Goal: Transaction & Acquisition: Book appointment/travel/reservation

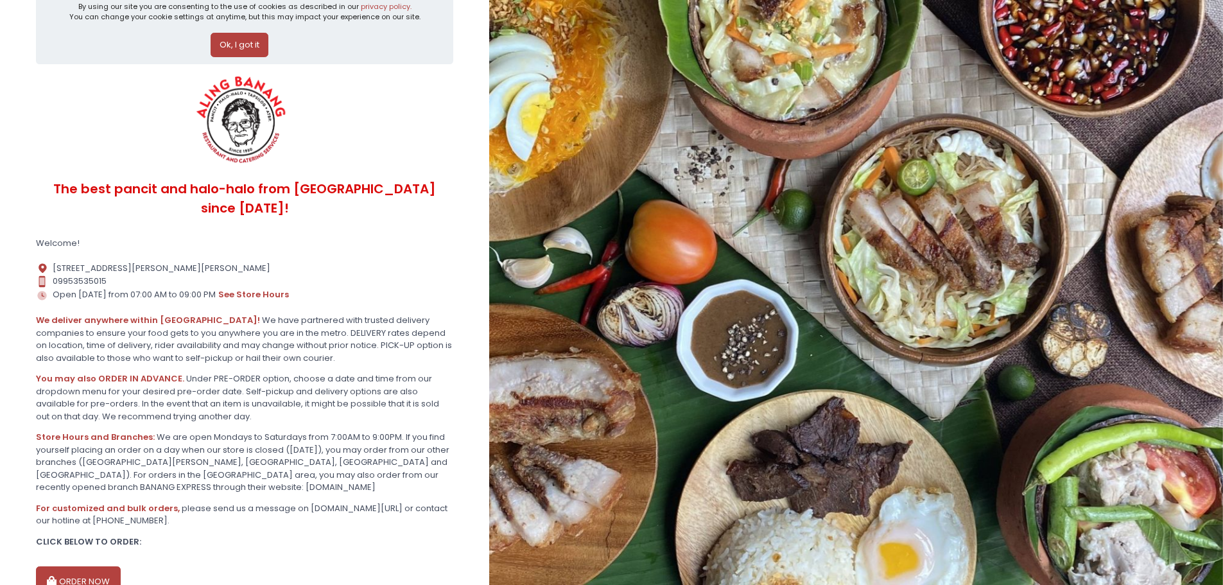
scroll to position [83, 0]
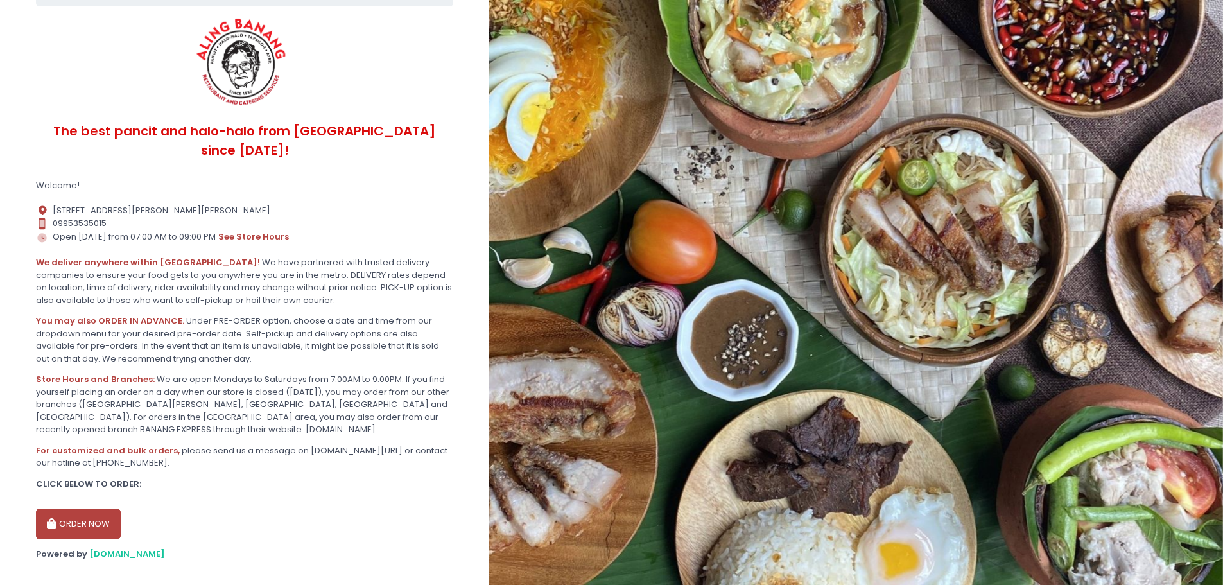
click at [66, 512] on button "ORDER NOW" at bounding box center [78, 523] width 85 height 31
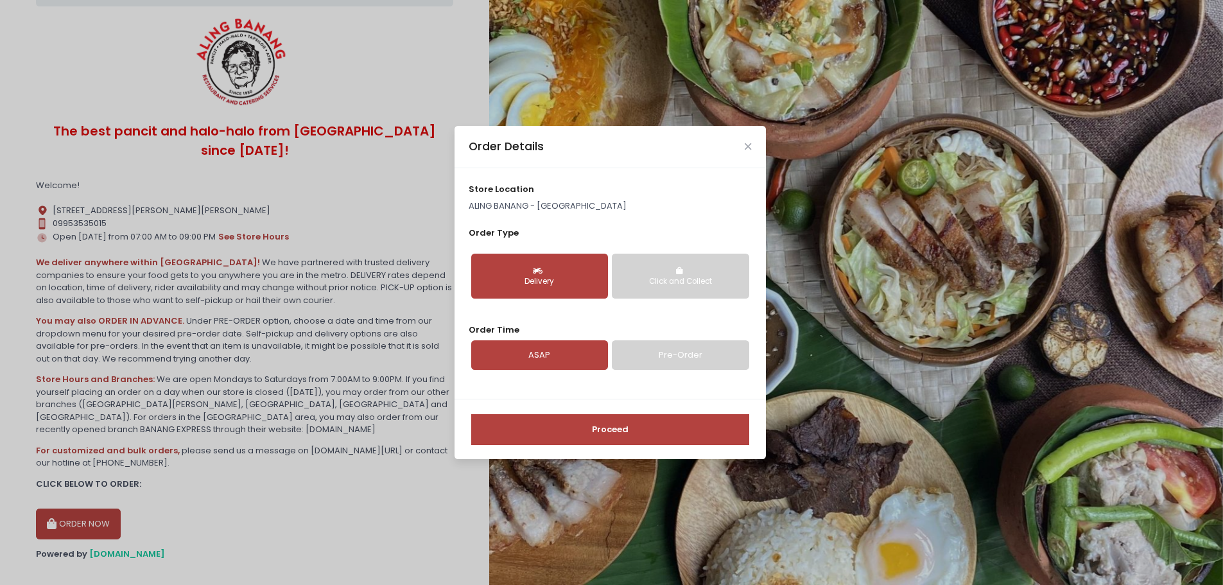
click at [648, 357] on link "Pre-Order" at bounding box center [680, 355] width 137 height 30
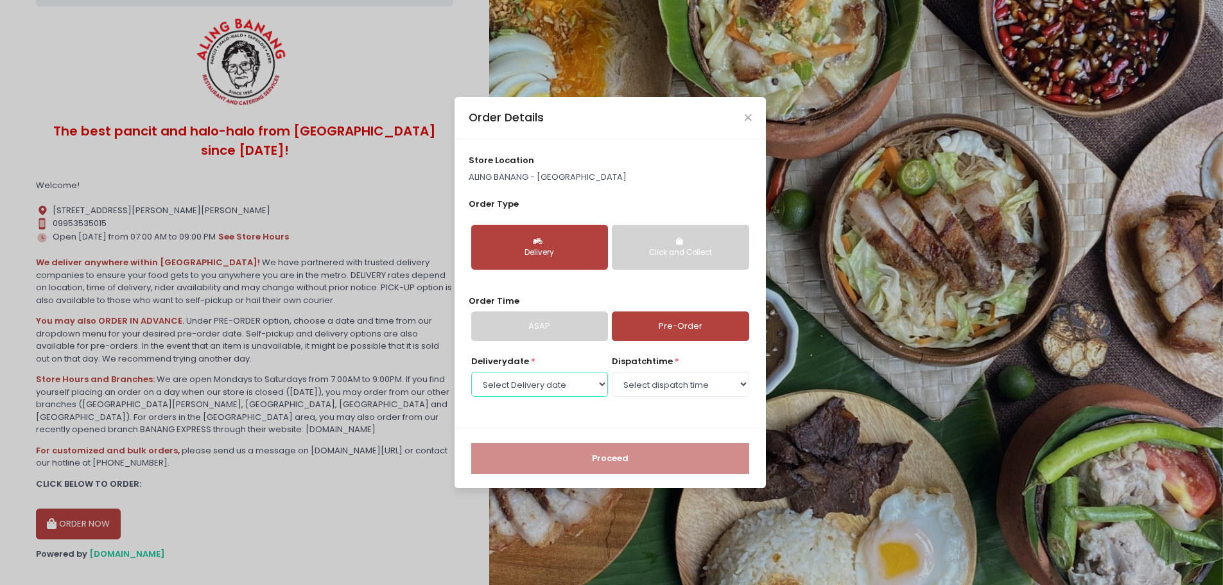
click at [565, 384] on select "Select Delivery date Friday, Sep 5th Saturday, Sep 6th Monday, Sep 8th Tuesday,…" at bounding box center [539, 384] width 137 height 24
select select "2025-09-06"
click at [471, 372] on select "Select Delivery date Friday, Sep 5th Saturday, Sep 6th Monday, Sep 8th Tuesday,…" at bounding box center [539, 384] width 137 height 24
click at [648, 378] on select "Select dispatch time 07:00 AM - 07:30 AM 07:30 AM - 08:00 AM 08:00 AM - 08:30 A…" at bounding box center [680, 384] width 137 height 24
select select "10:30"
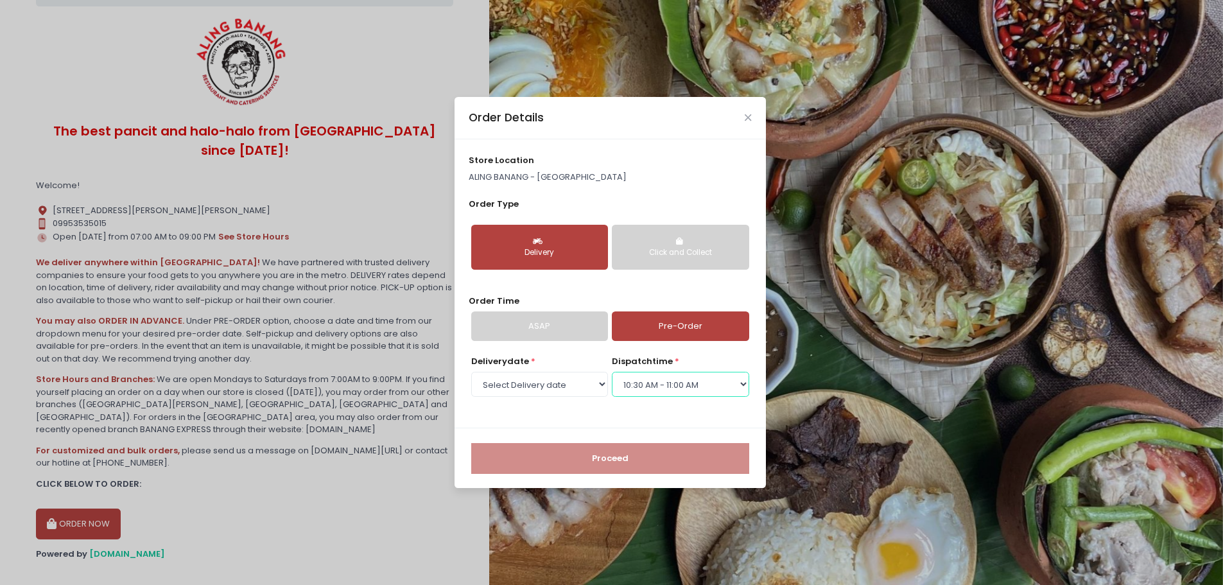
click at [612, 372] on select "Select dispatch time 07:00 AM - 07:30 AM 07:30 AM - 08:00 AM 08:00 AM - 08:30 A…" at bounding box center [680, 384] width 137 height 24
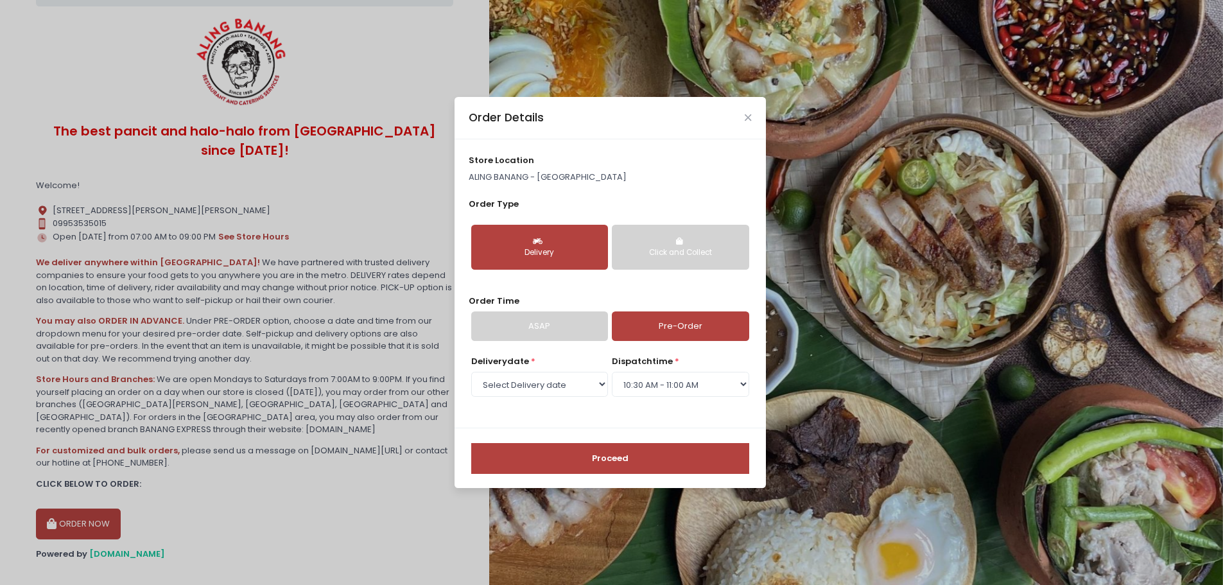
click at [603, 451] on button "Proceed" at bounding box center [610, 458] width 278 height 31
